Goal: Information Seeking & Learning: Learn about a topic

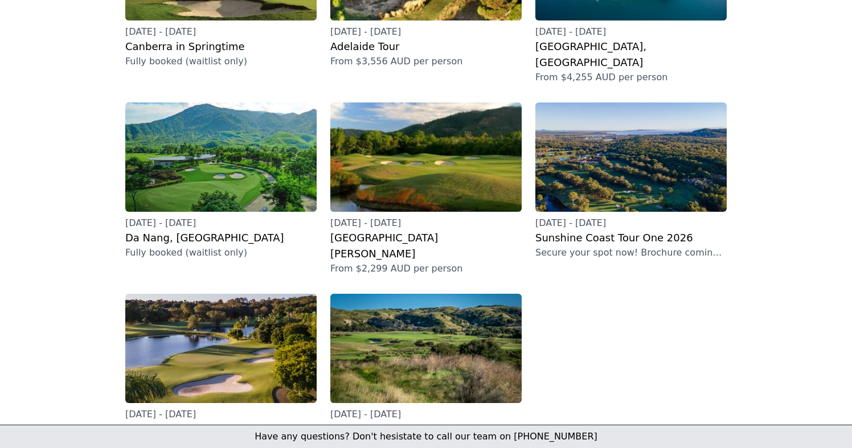
scroll to position [262, 0]
click at [367, 294] on img at bounding box center [425, 348] width 191 height 109
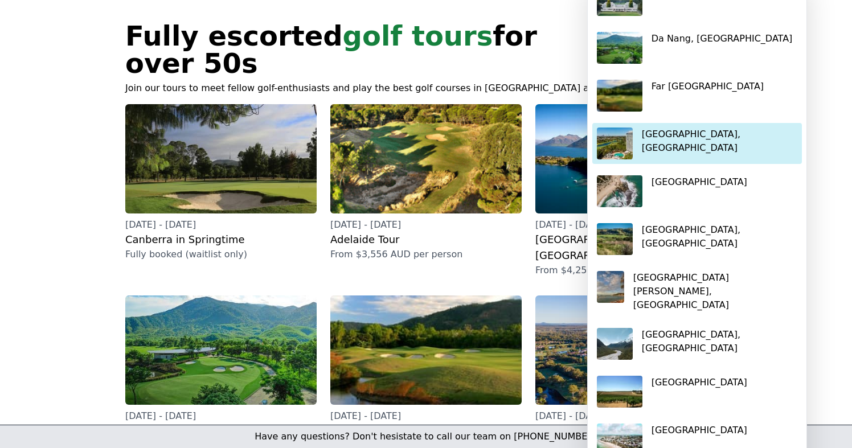
scroll to position [81, 0]
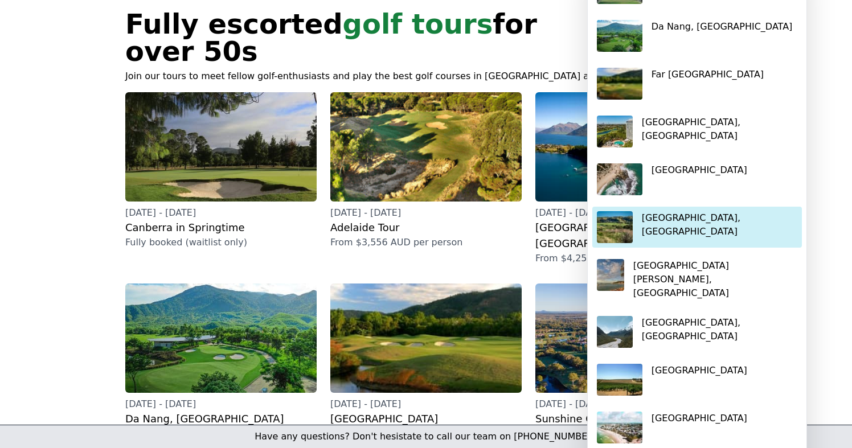
click at [663, 214] on p "[GEOGRAPHIC_DATA], [GEOGRAPHIC_DATA]" at bounding box center [719, 224] width 155 height 27
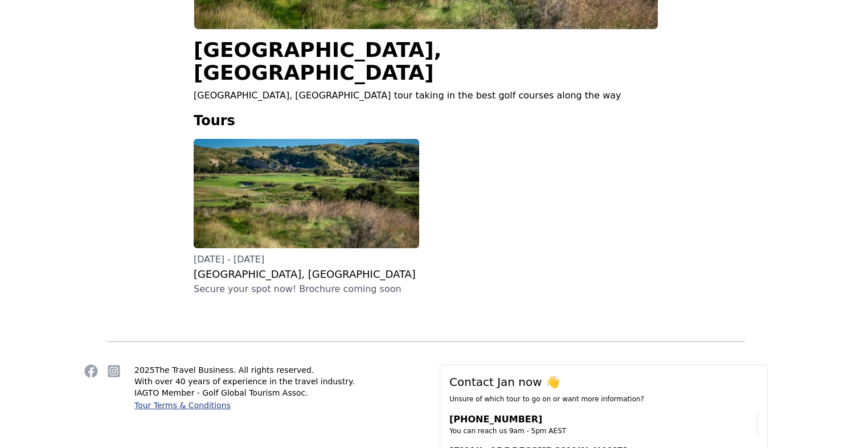
scroll to position [223, 0]
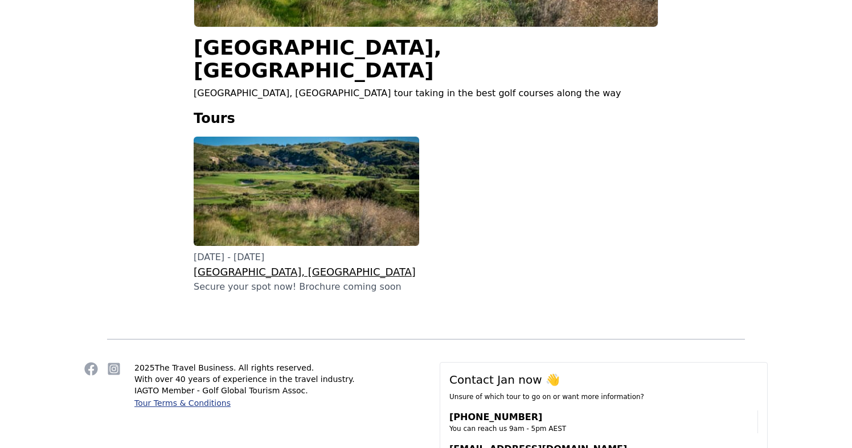
click at [378, 264] on h3 "[GEOGRAPHIC_DATA], [GEOGRAPHIC_DATA]" at bounding box center [306, 272] width 225 height 16
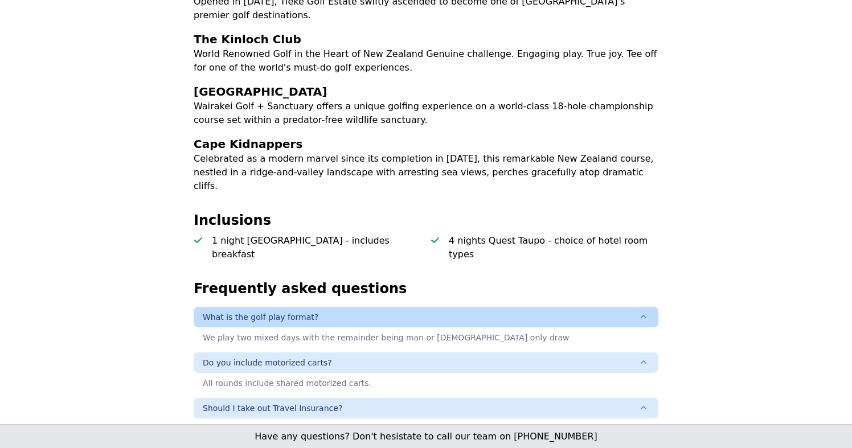
scroll to position [421, 0]
click at [367, 307] on button "What is the golf play format?" at bounding box center [426, 317] width 465 height 20
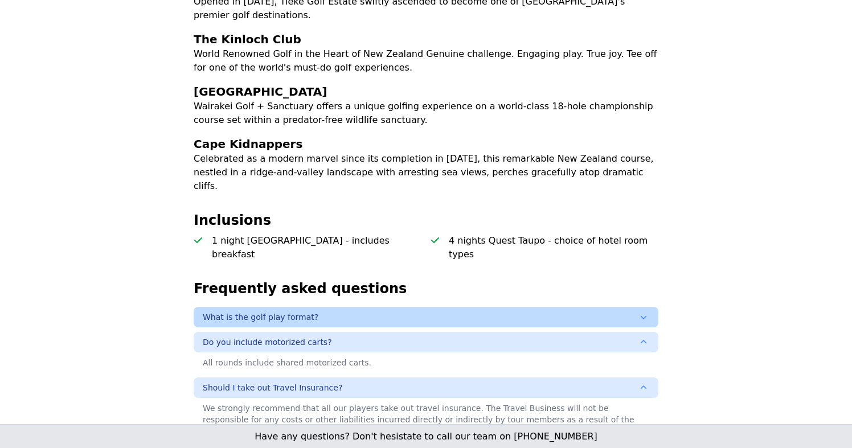
click at [367, 307] on button "What is the golf play format?" at bounding box center [426, 317] width 465 height 20
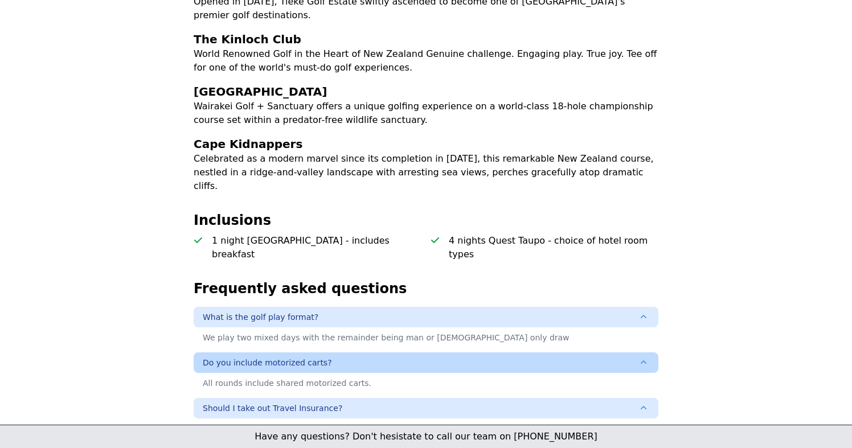
click at [376, 352] on button "Do you include motorized carts?" at bounding box center [426, 362] width 465 height 20
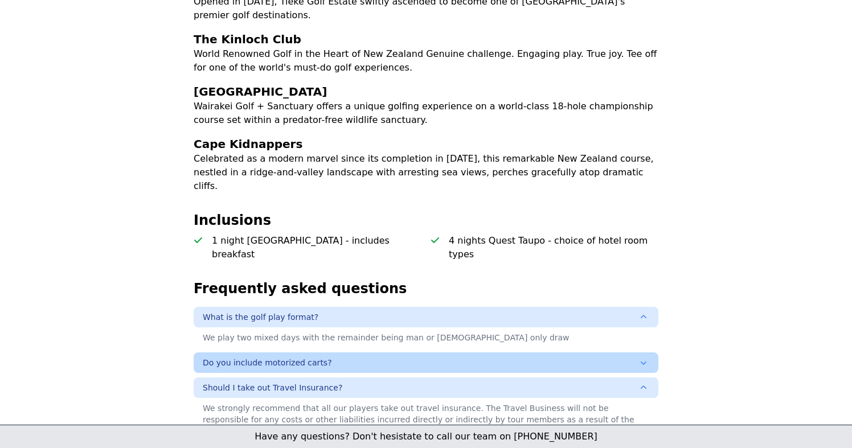
click at [376, 352] on button "Do you include motorized carts?" at bounding box center [426, 362] width 465 height 20
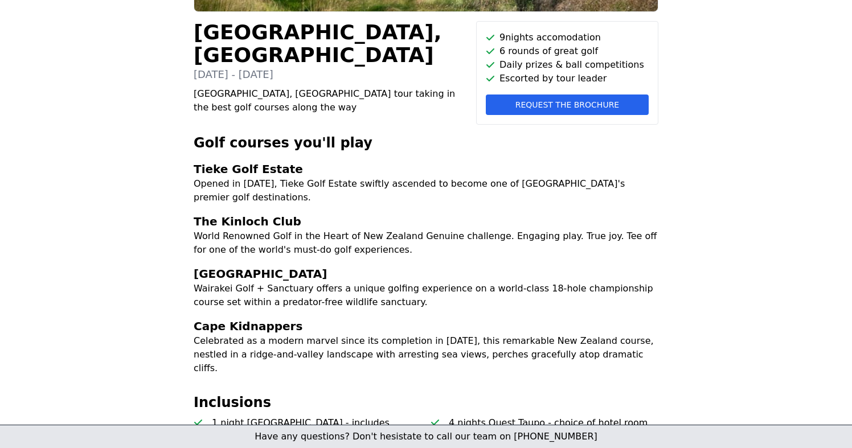
scroll to position [229, 0]
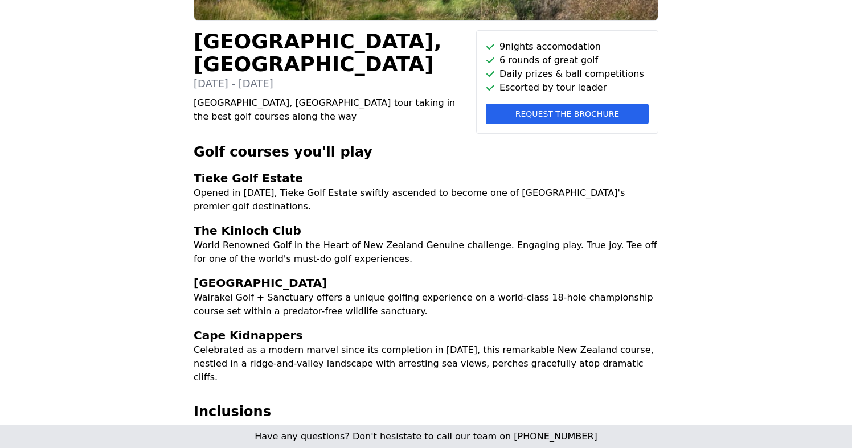
click at [286, 101] on div "[GEOGRAPHIC_DATA], [GEOGRAPHIC_DATA] [DATE] - [DATE] [GEOGRAPHIC_DATA], [GEOGRA…" at bounding box center [330, 82] width 273 height 104
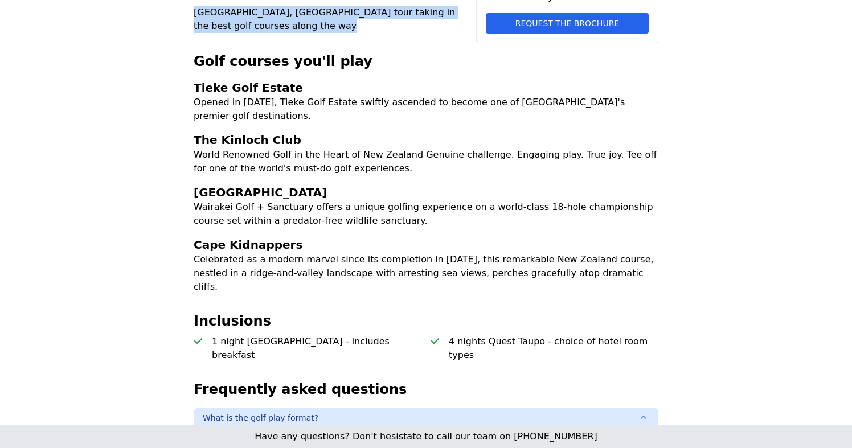
scroll to position [320, 0]
click at [325, 335] on div "[GEOGRAPHIC_DATA], [GEOGRAPHIC_DATA] [DATE] - [DATE] [GEOGRAPHIC_DATA], [GEOGRA…" at bounding box center [426, 244] width 510 height 955
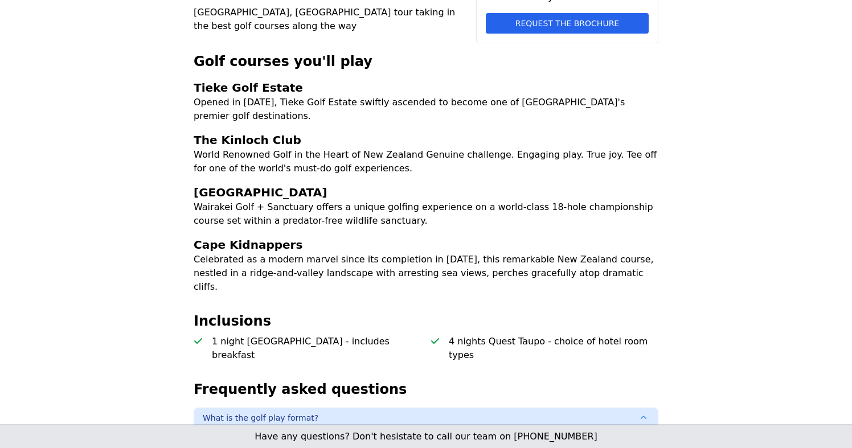
click at [325, 335] on div "[GEOGRAPHIC_DATA], [GEOGRAPHIC_DATA] [DATE] - [DATE] [GEOGRAPHIC_DATA], [GEOGRA…" at bounding box center [426, 244] width 510 height 955
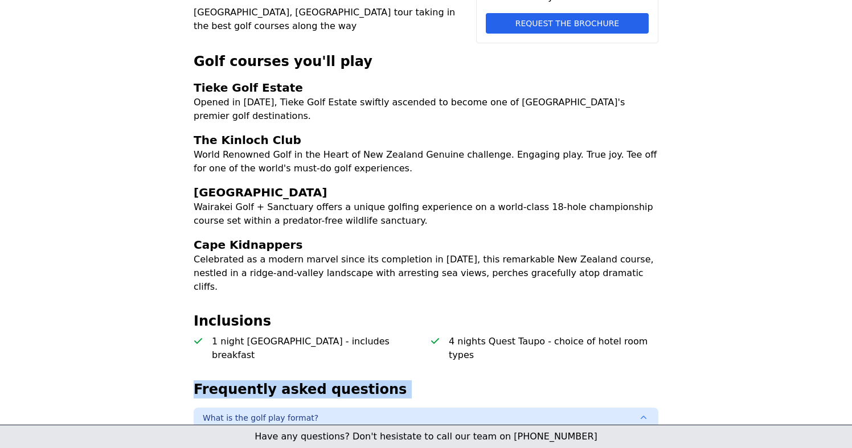
click at [385, 335] on p "1 night [GEOGRAPHIC_DATA] - includes breakfast" at bounding box center [317, 348] width 210 height 27
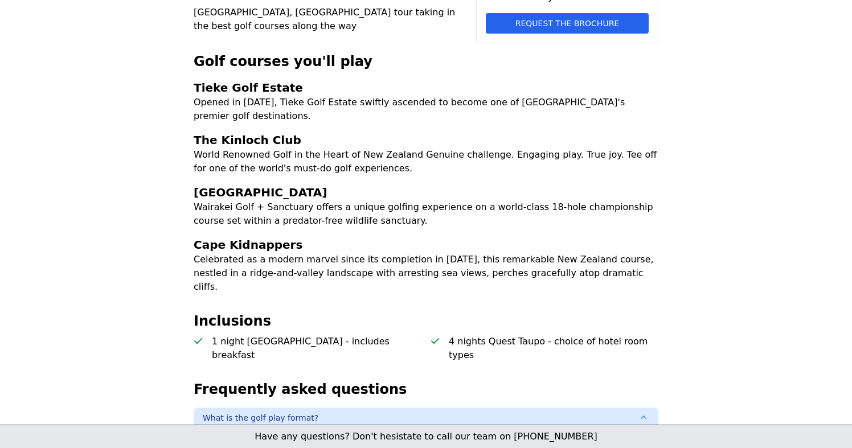
click at [385, 335] on p "1 night [GEOGRAPHIC_DATA] - includes breakfast" at bounding box center [317, 348] width 210 height 27
click at [354, 268] on div "[GEOGRAPHIC_DATA], [GEOGRAPHIC_DATA] [DATE] - [DATE] [GEOGRAPHIC_DATA], [GEOGRA…" at bounding box center [426, 244] width 510 height 955
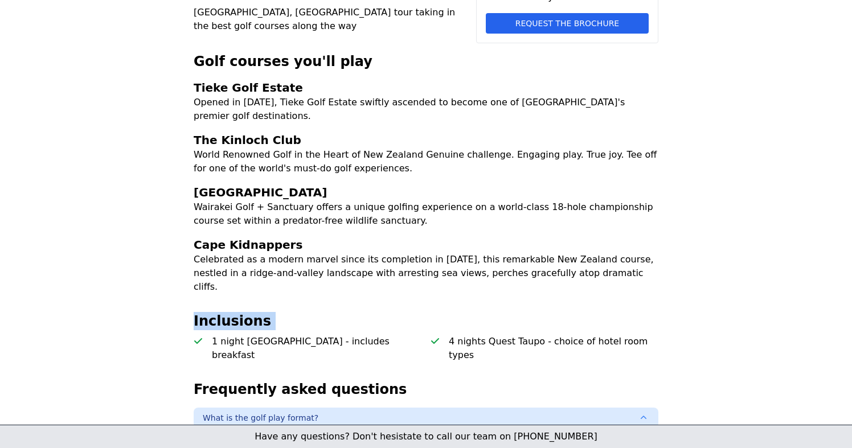
click at [342, 257] on p "Celebrated as a modern marvel since its completion in [DATE], this remarkable N…" at bounding box center [426, 273] width 465 height 41
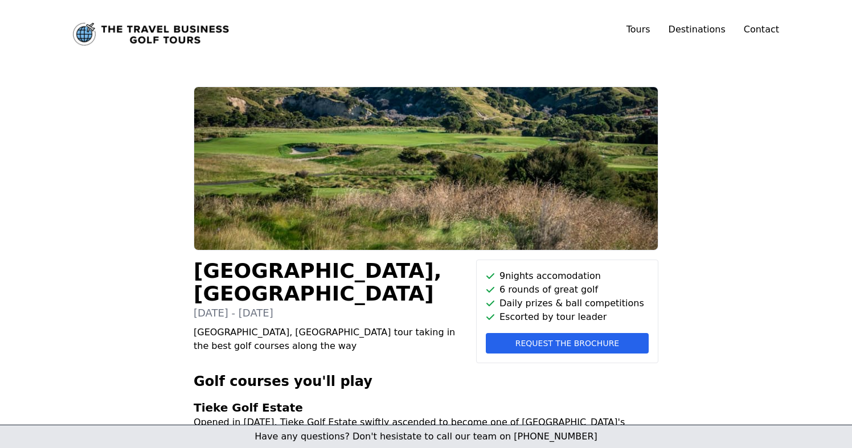
scroll to position [0, 0]
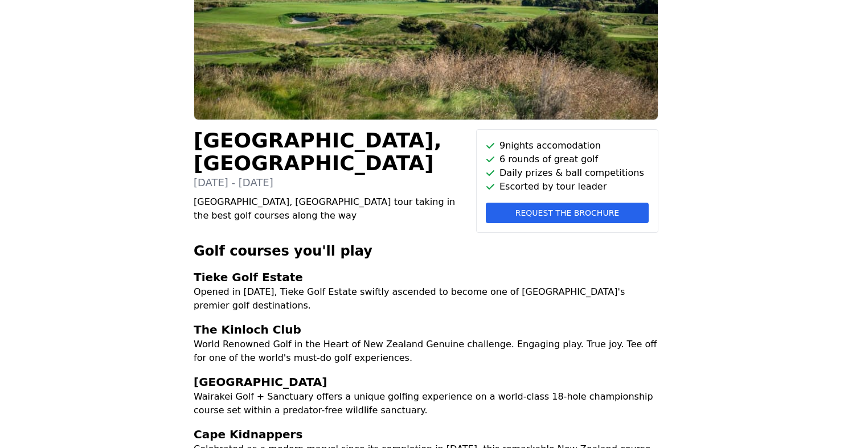
scroll to position [131, 0]
click at [353, 321] on h3 "The Kinloch Club" at bounding box center [426, 329] width 465 height 16
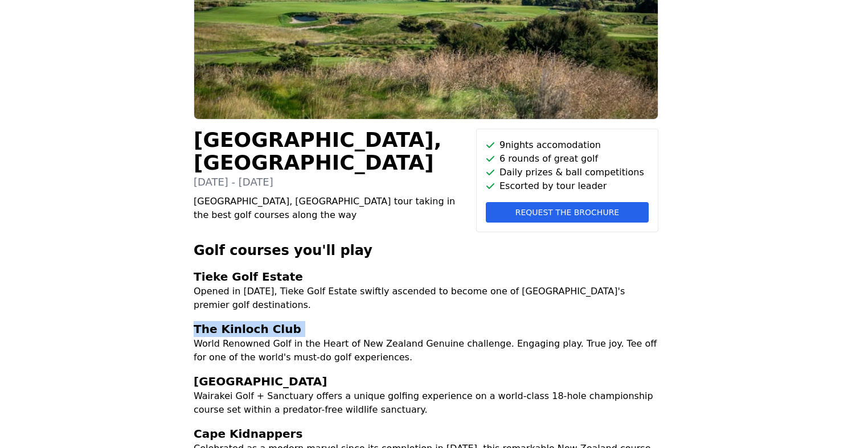
click at [335, 302] on ul "Tieke Golf Estate Opened in 2022, Tieke Golf Estate swiftly ascended to become …" at bounding box center [426, 376] width 465 height 214
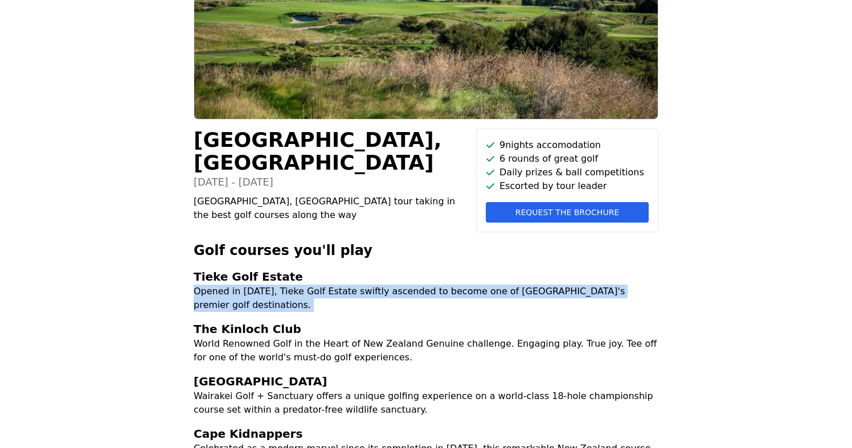
click at [273, 279] on h3 "Tieke Golf Estate" at bounding box center [426, 277] width 465 height 16
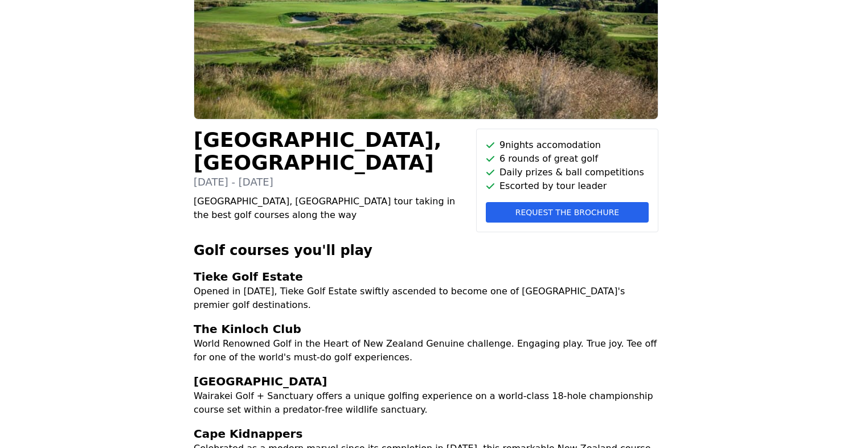
click at [273, 279] on h3 "Tieke Golf Estate" at bounding box center [426, 277] width 465 height 16
